Goal: Information Seeking & Learning: Understand process/instructions

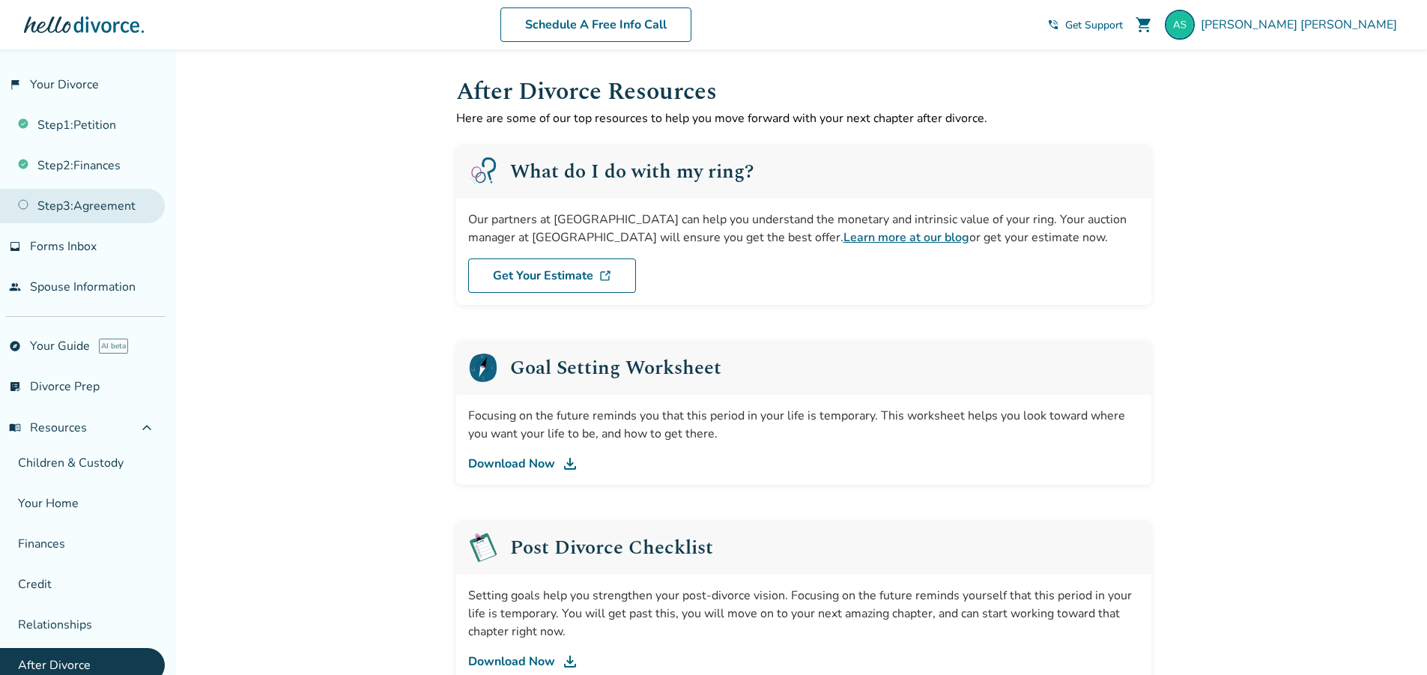
click at [79, 205] on link "Step 3 : Agreement" at bounding box center [82, 206] width 165 height 34
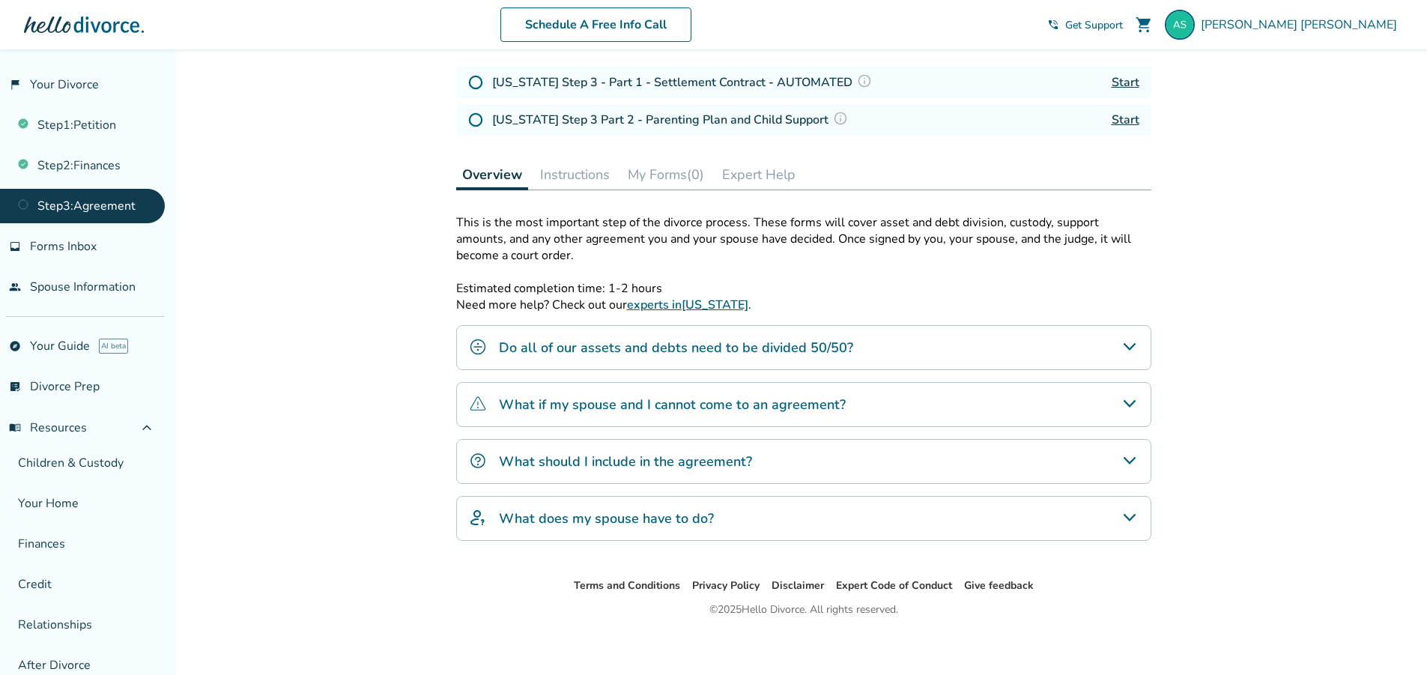
scroll to position [225, 0]
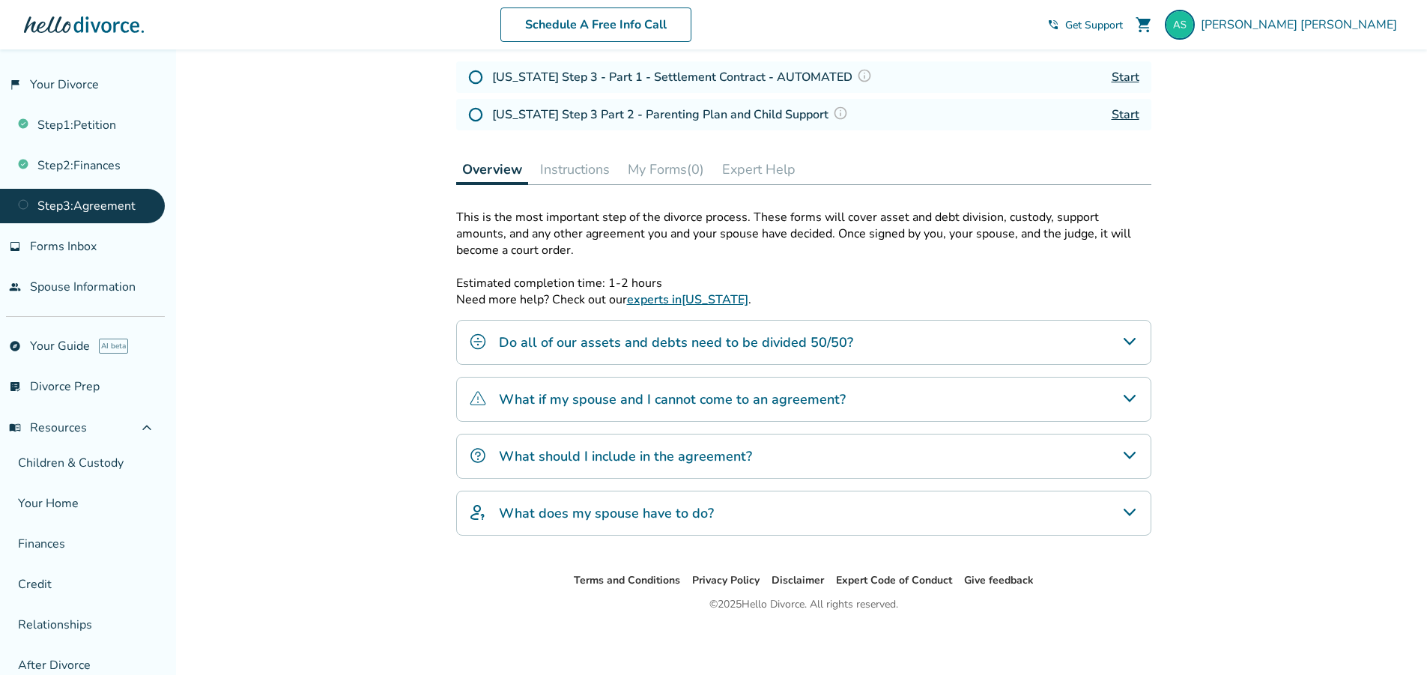
click at [941, 325] on div "Do all of our assets and debts need to be divided 50/50?" at bounding box center [803, 342] width 695 height 45
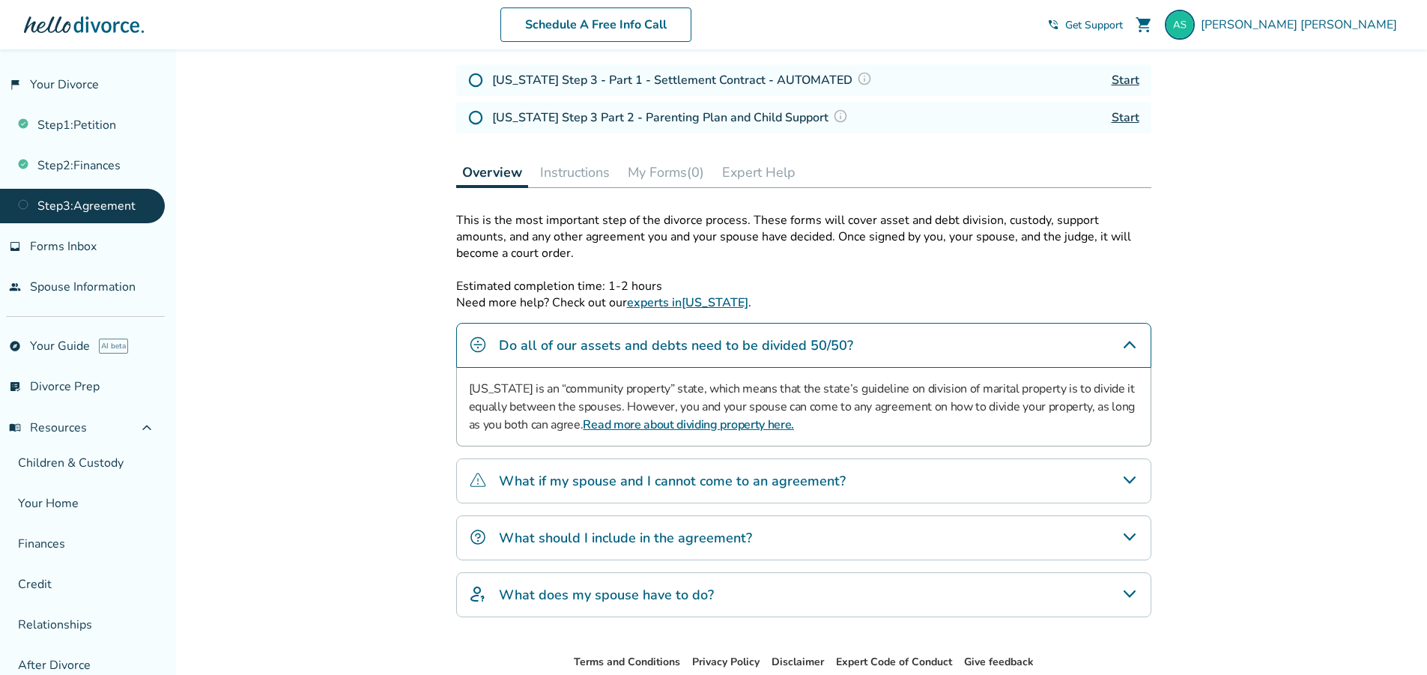
scroll to position [80, 0]
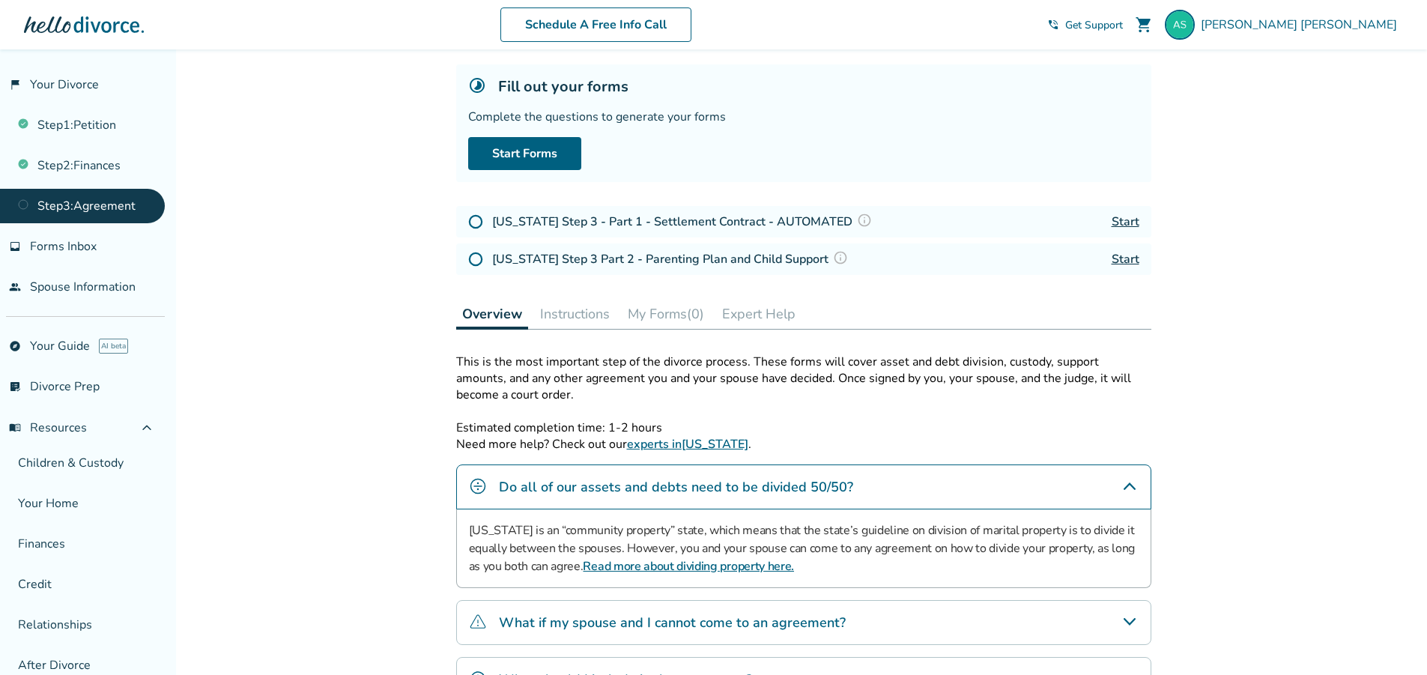
click at [1128, 224] on link "Start" at bounding box center [1125, 221] width 28 height 16
